Goal: Check status: Check status

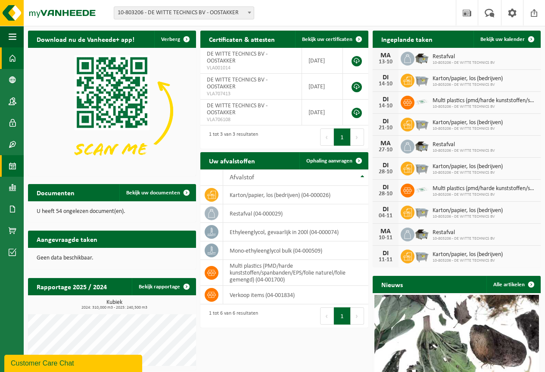
click at [14, 166] on span at bounding box center [13, 166] width 8 height 22
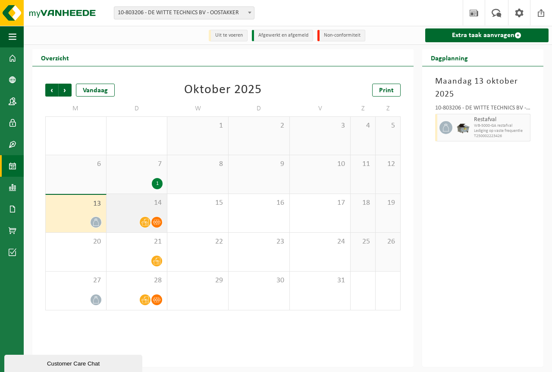
click at [146, 221] on icon at bounding box center [144, 222] width 7 height 7
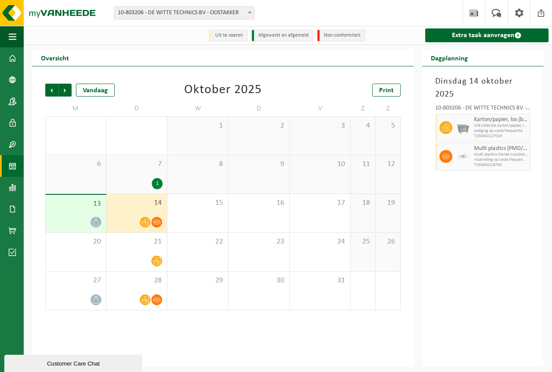
click at [93, 209] on span "13" at bounding box center [76, 203] width 52 height 9
